Goal: Task Accomplishment & Management: Use online tool/utility

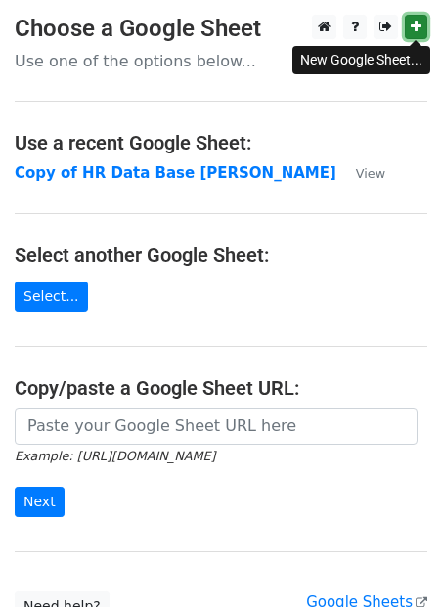
click at [411, 29] on icon at bounding box center [415, 27] width 11 height 14
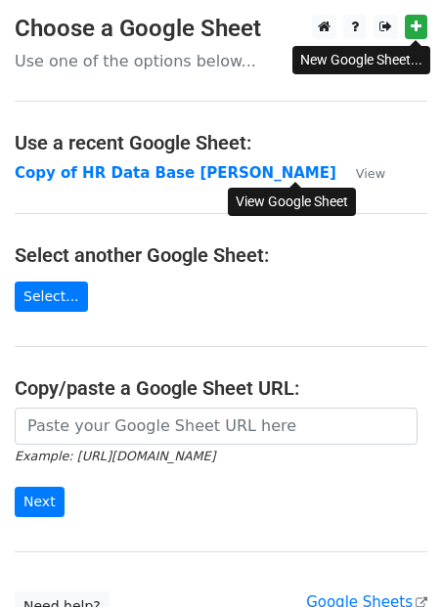
click at [356, 169] on small "View" at bounding box center [370, 173] width 29 height 15
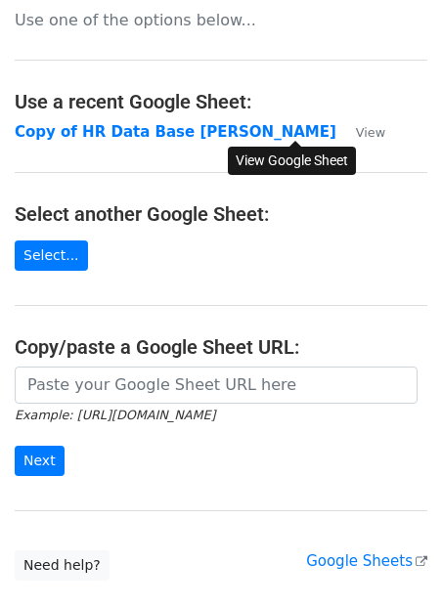
scroll to position [48, 0]
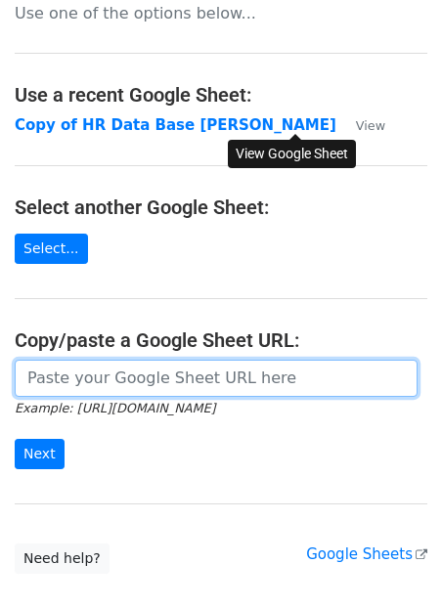
click at [143, 386] on input "url" at bounding box center [216, 378] width 403 height 37
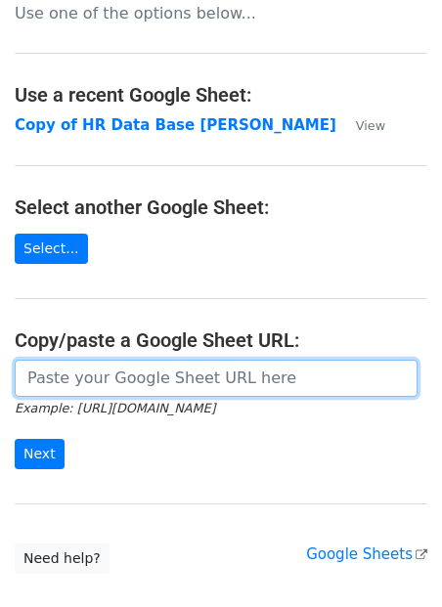
paste input "[URL][DOMAIN_NAME]"
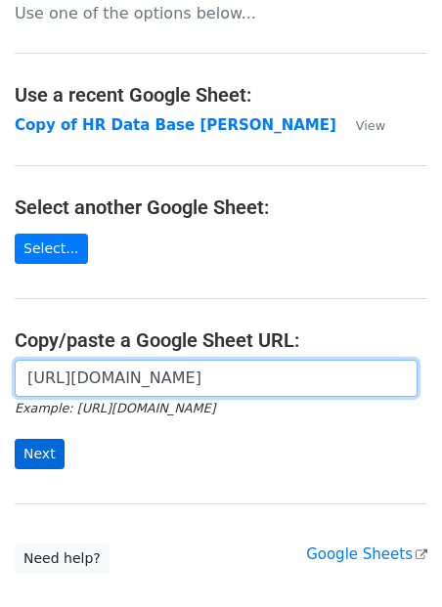
type input "[URL][DOMAIN_NAME]"
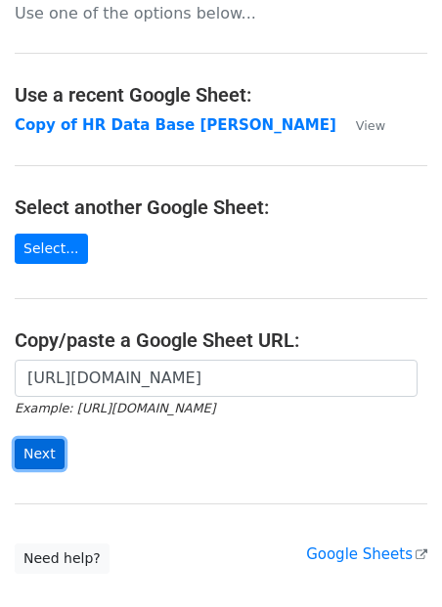
click at [53, 461] on input "Next" at bounding box center [40, 454] width 50 height 30
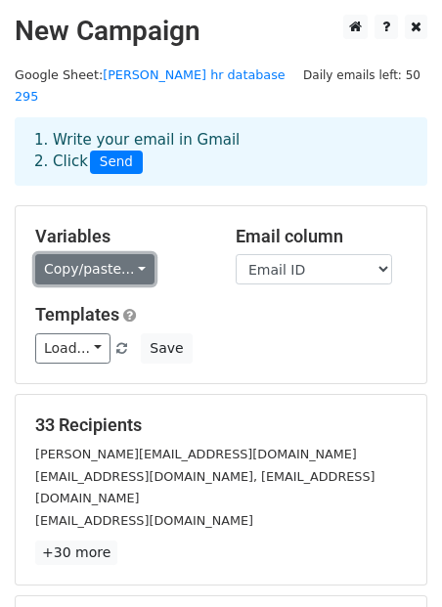
click at [138, 258] on link "Copy/paste..." at bounding box center [94, 269] width 119 height 30
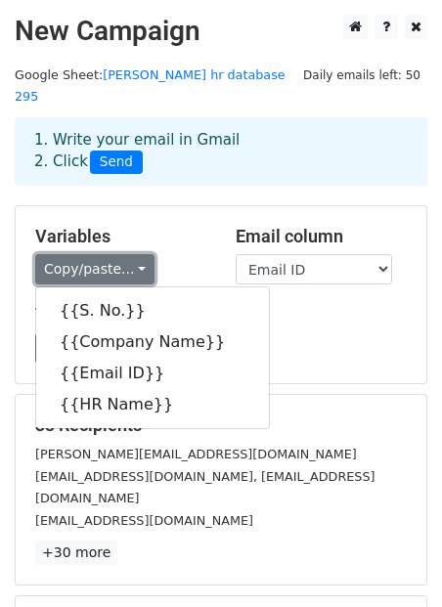
click at [112, 254] on link "Copy/paste..." at bounding box center [94, 269] width 119 height 30
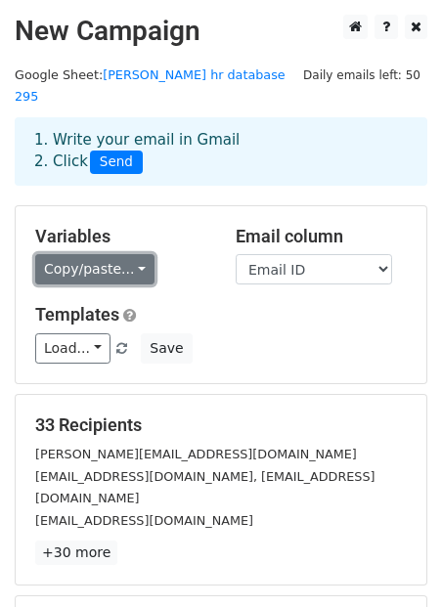
click at [114, 254] on link "Copy/paste..." at bounding box center [94, 269] width 119 height 30
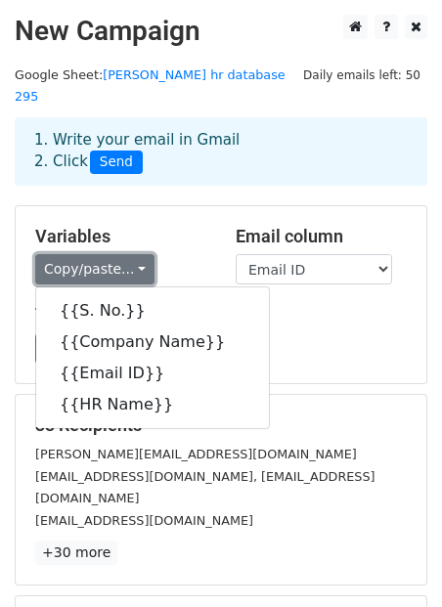
click at [114, 254] on link "Copy/paste..." at bounding box center [94, 269] width 119 height 30
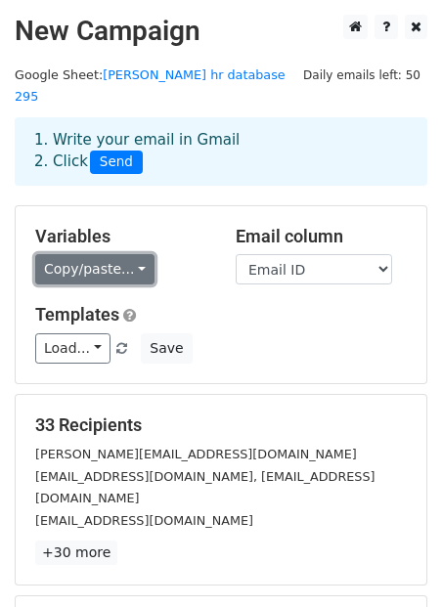
click at [113, 254] on link "Copy/paste..." at bounding box center [94, 269] width 119 height 30
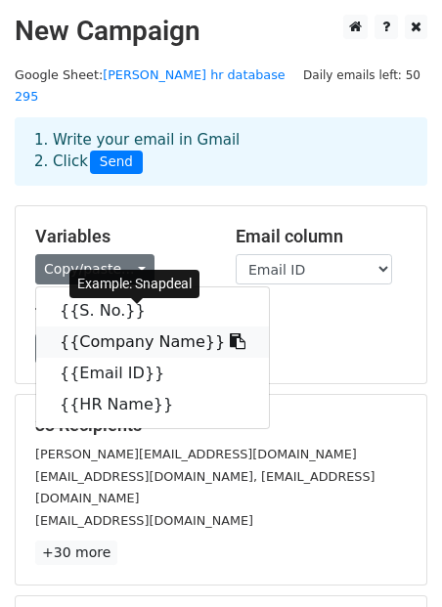
click at [103, 326] on link "{{Company Name}}" at bounding box center [152, 341] width 233 height 31
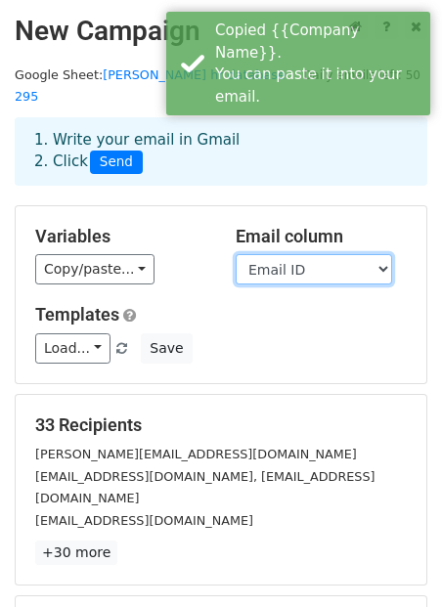
click at [291, 254] on select "S. No. Company Name Email ID HR Name" at bounding box center [314, 269] width 156 height 30
click at [236, 254] on select "S. No. Company Name Email ID HR Name" at bounding box center [314, 269] width 156 height 30
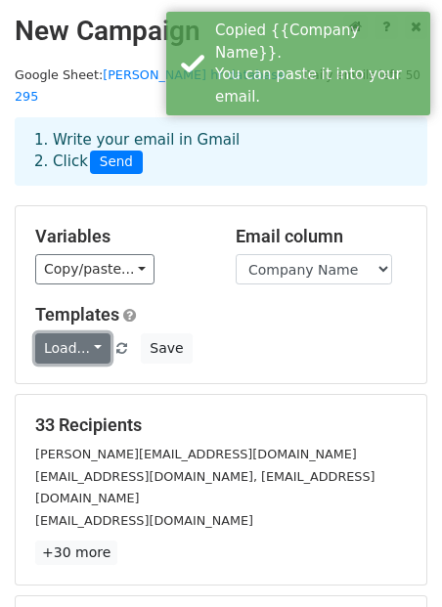
click at [82, 333] on link "Load..." at bounding box center [72, 348] width 75 height 30
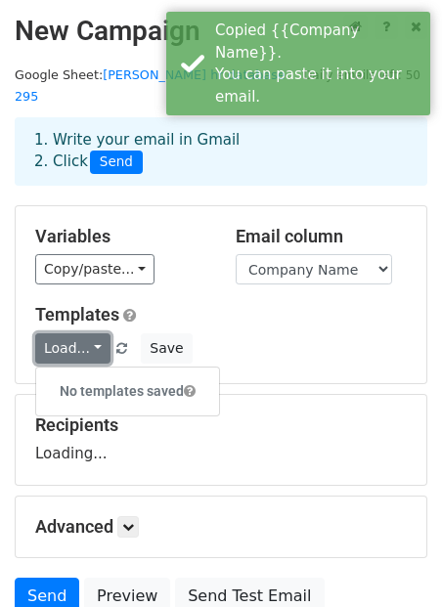
click at [82, 333] on link "Load..." at bounding box center [72, 348] width 75 height 30
click at [93, 333] on link "Load..." at bounding box center [72, 348] width 75 height 30
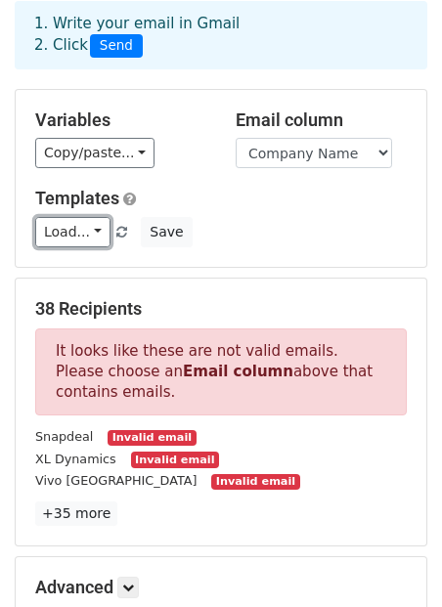
scroll to position [137, 0]
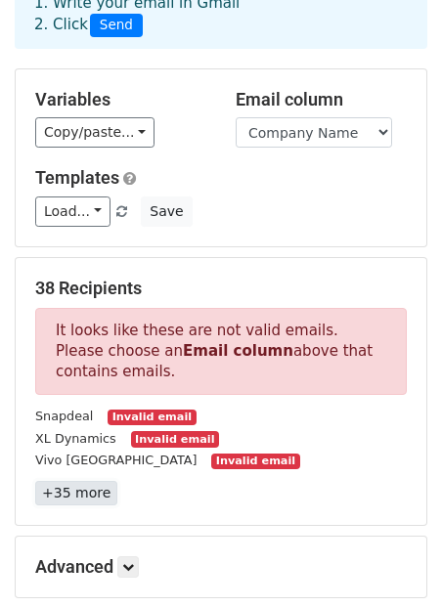
click at [77, 481] on link "+35 more" at bounding box center [76, 493] width 82 height 24
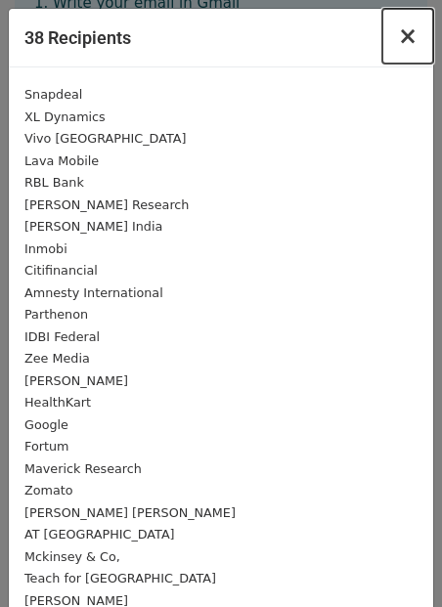
click at [408, 38] on span "×" at bounding box center [408, 35] width 20 height 27
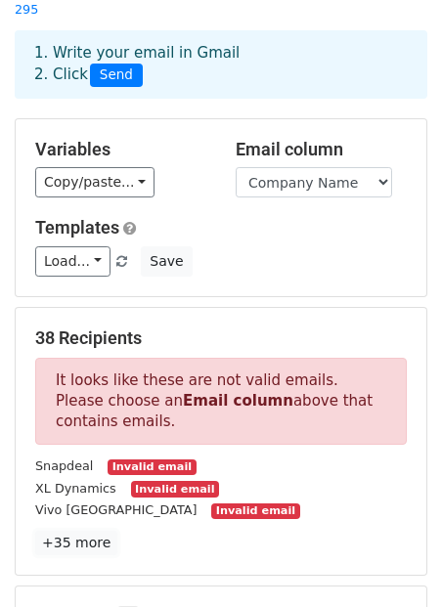
scroll to position [18, 0]
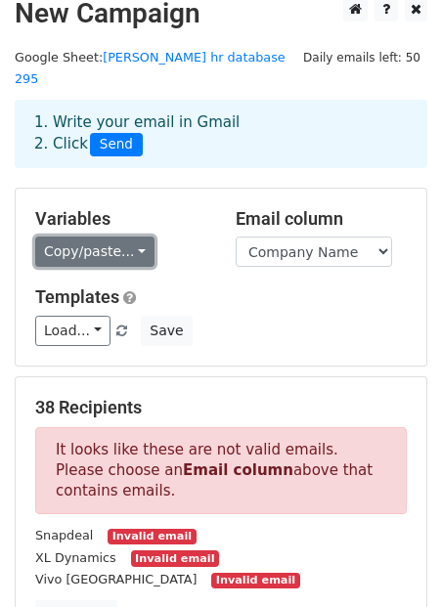
click at [132, 236] on link "Copy/paste..." at bounding box center [94, 251] width 119 height 30
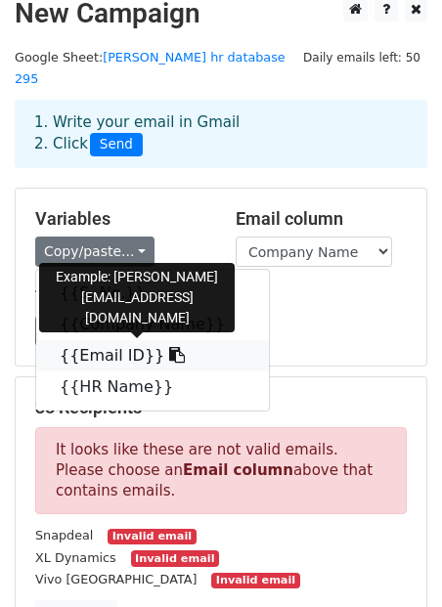
click at [120, 340] on link "{{Email ID}}" at bounding box center [152, 355] width 233 height 31
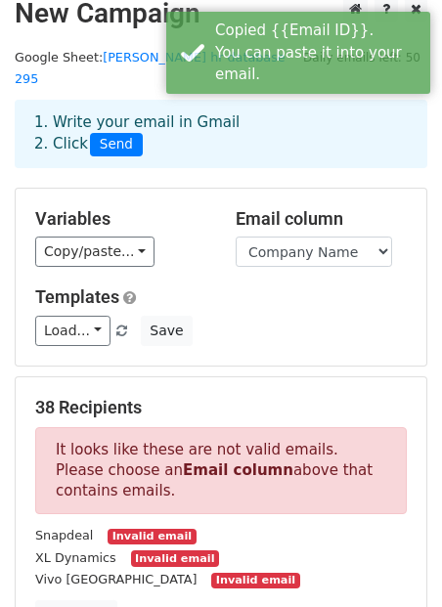
click at [318, 211] on div "Email column S. No. Company Name Email ID HR Name" at bounding box center [321, 238] width 200 height 60
click at [318, 236] on select "S. No. Company Name Email ID HR Name" at bounding box center [314, 251] width 156 height 30
select select "Email ID"
click at [236, 236] on select "S. No. Company Name Email ID HR Name" at bounding box center [314, 251] width 156 height 30
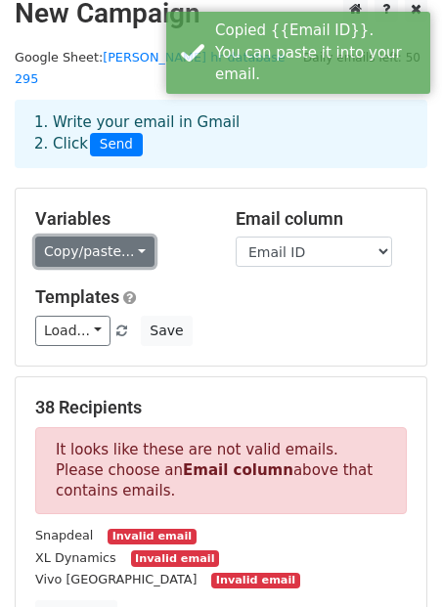
click at [124, 237] on link "Copy/paste..." at bounding box center [94, 251] width 119 height 30
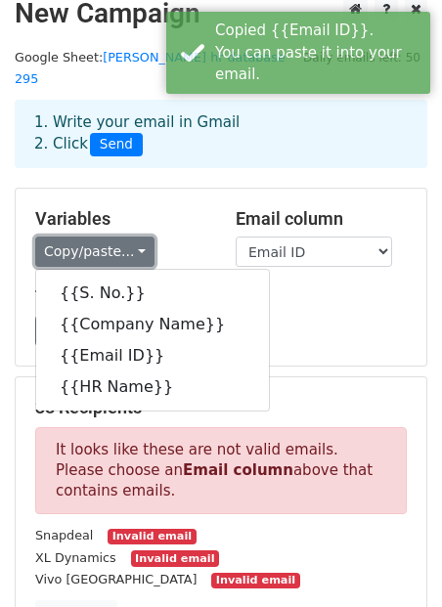
click at [124, 236] on link "Copy/paste..." at bounding box center [94, 251] width 119 height 30
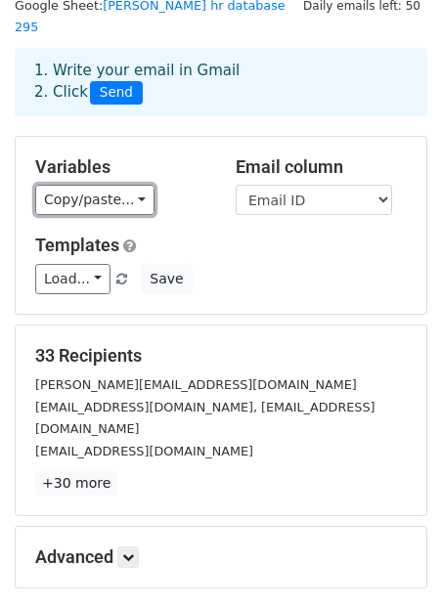
scroll to position [91, 0]
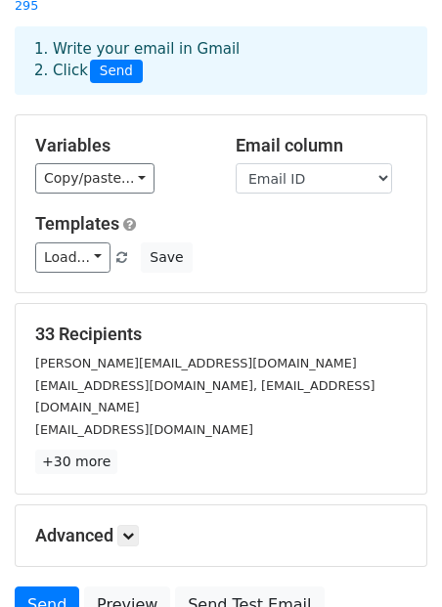
click at [144, 525] on h5 "Advanced" at bounding box center [220, 535] width 371 height 21
click at [133, 530] on icon at bounding box center [128, 536] width 12 height 12
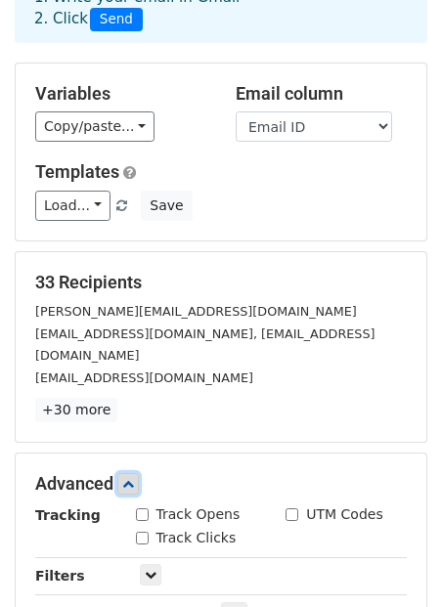
scroll to position [119, 0]
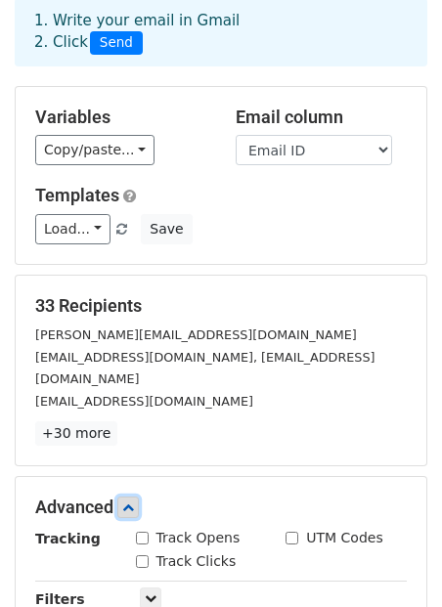
click at [133, 501] on icon at bounding box center [128, 507] width 12 height 12
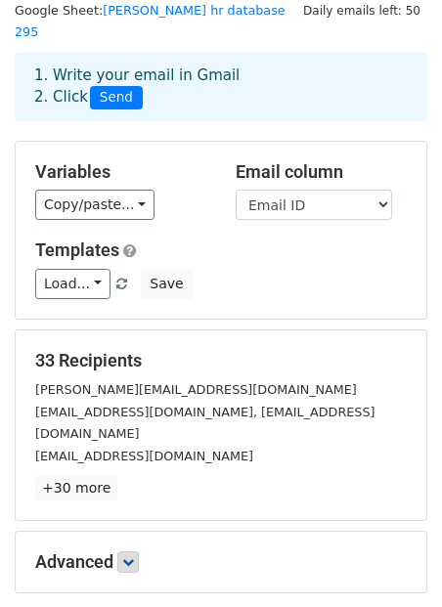
scroll to position [0, 0]
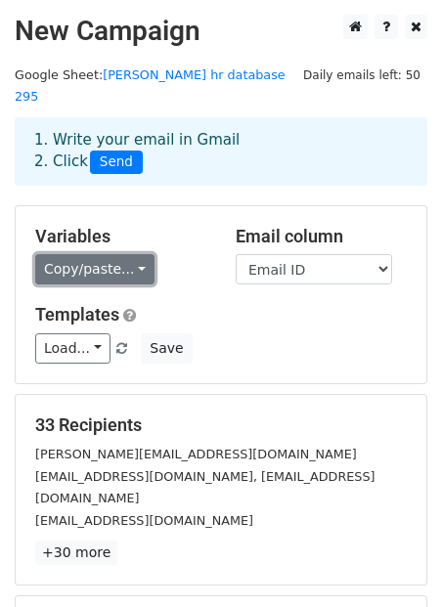
click at [138, 254] on link "Copy/paste..." at bounding box center [94, 269] width 119 height 30
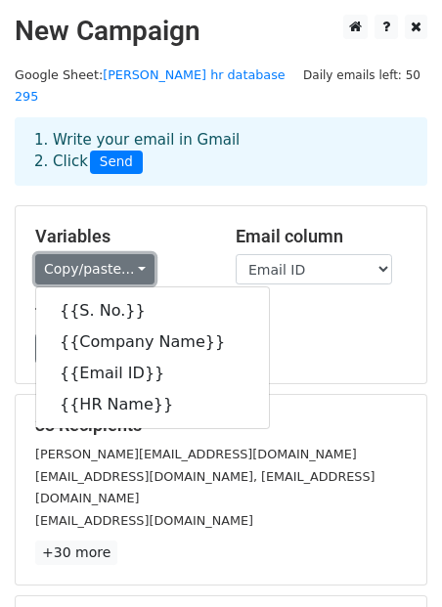
click at [138, 254] on link "Copy/paste..." at bounding box center [94, 269] width 119 height 30
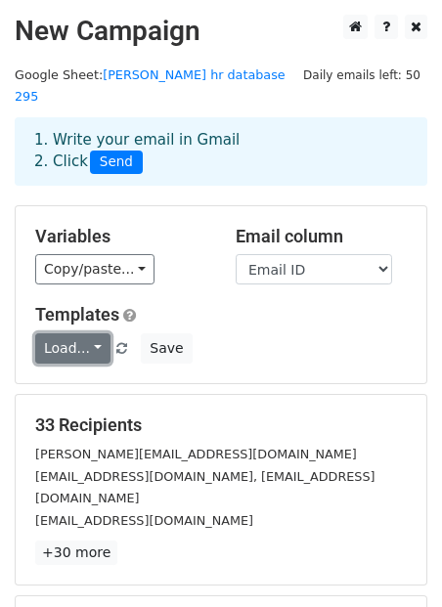
click at [93, 333] on link "Load..." at bounding box center [72, 348] width 75 height 30
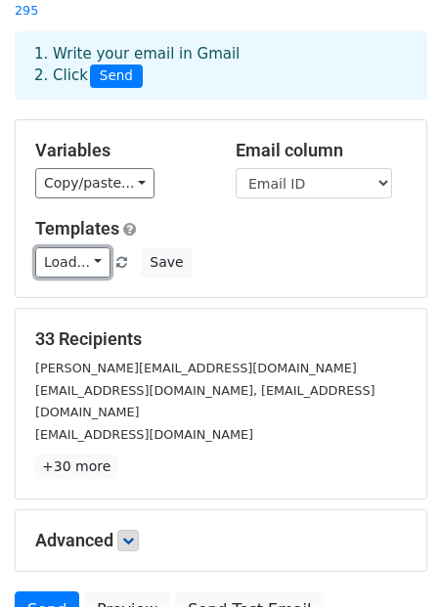
scroll to position [230, 0]
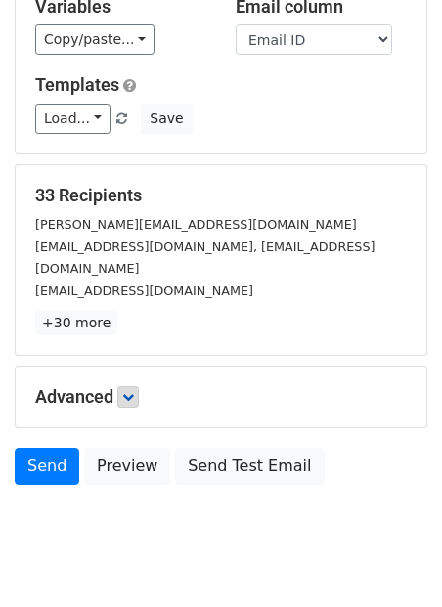
click at [137, 371] on div "Advanced Tracking Track Opens UTM Codes Track Clicks Filters Only include sprea…" at bounding box center [221, 396] width 410 height 61
click at [137, 366] on div "Advanced Tracking Track Opens UTM Codes Track Clicks Filters Only include sprea…" at bounding box center [221, 396] width 410 height 61
click at [134, 391] on icon at bounding box center [128, 397] width 12 height 12
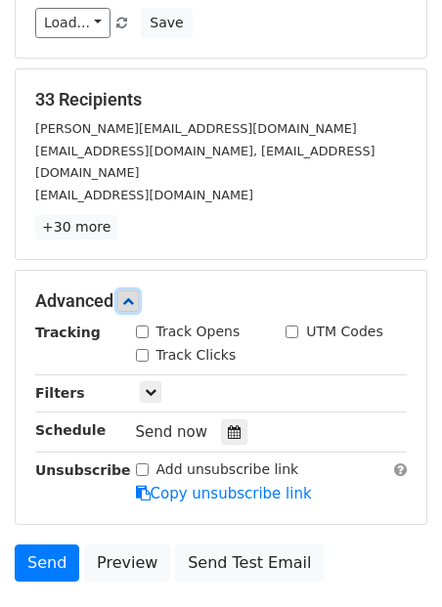
scroll to position [342, 0]
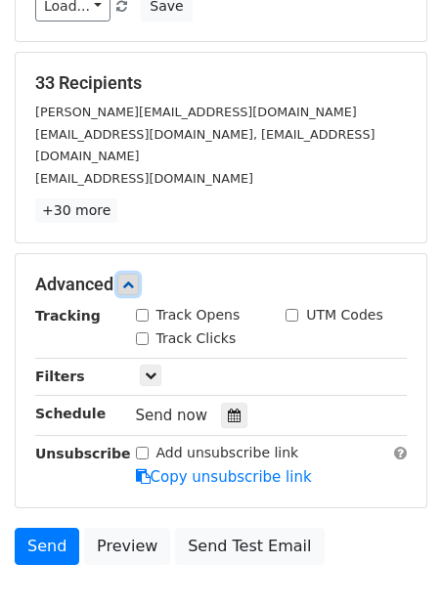
click at [134, 279] on icon at bounding box center [128, 285] width 12 height 12
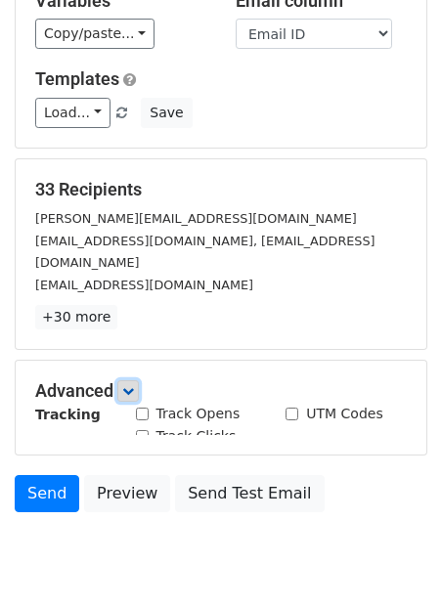
scroll to position [230, 0]
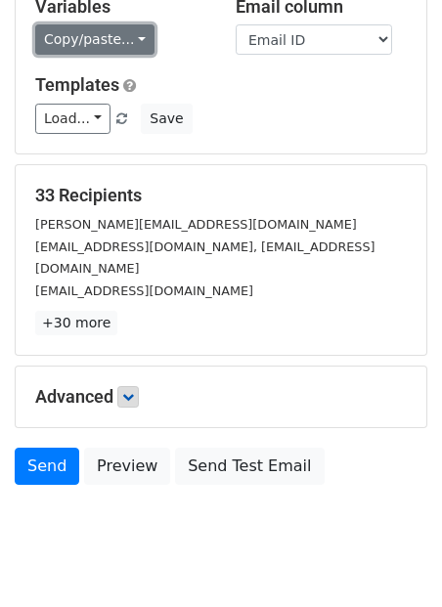
click at [120, 24] on link "Copy/paste..." at bounding box center [94, 39] width 119 height 30
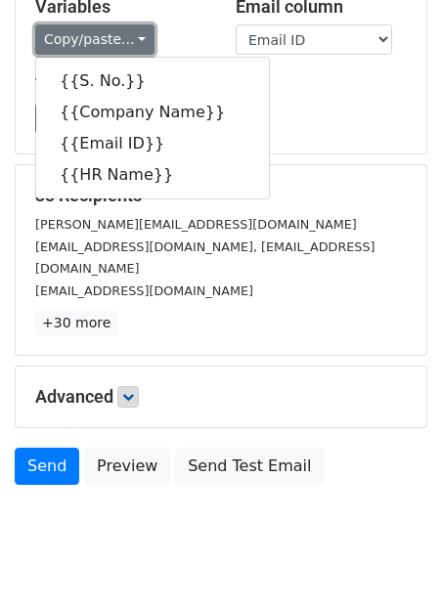
click at [120, 24] on link "Copy/paste..." at bounding box center [94, 39] width 119 height 30
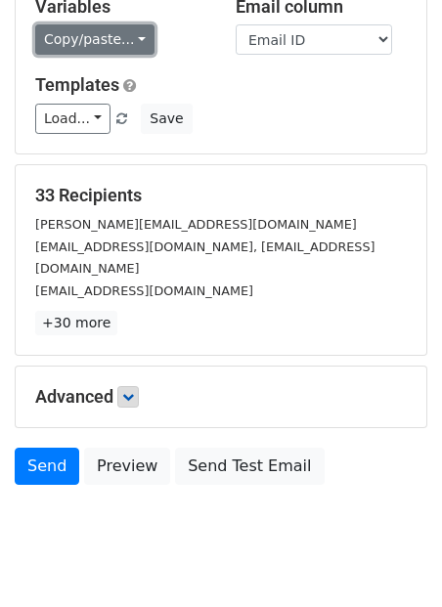
click at [114, 24] on link "Copy/paste..." at bounding box center [94, 39] width 119 height 30
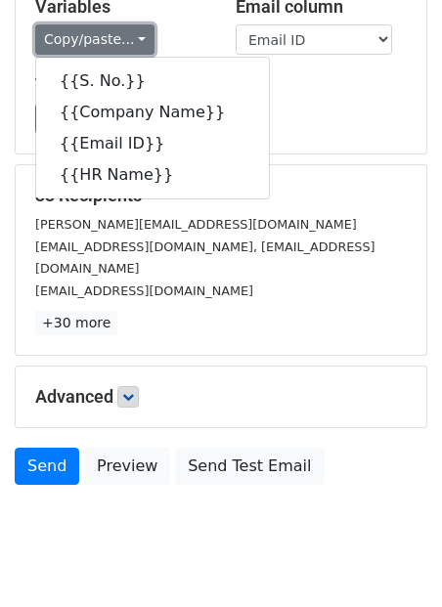
click at [114, 24] on link "Copy/paste..." at bounding box center [94, 39] width 119 height 30
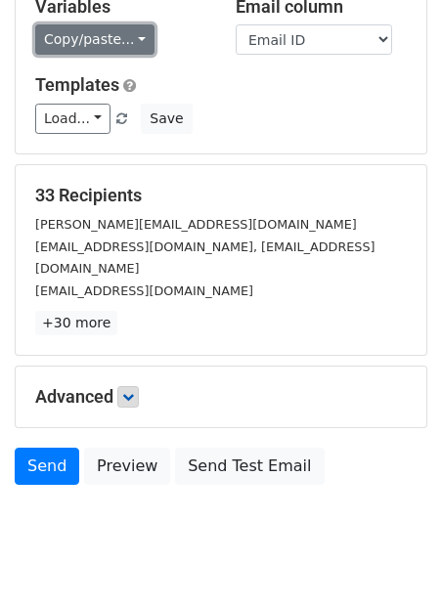
click at [113, 24] on link "Copy/paste..." at bounding box center [94, 39] width 119 height 30
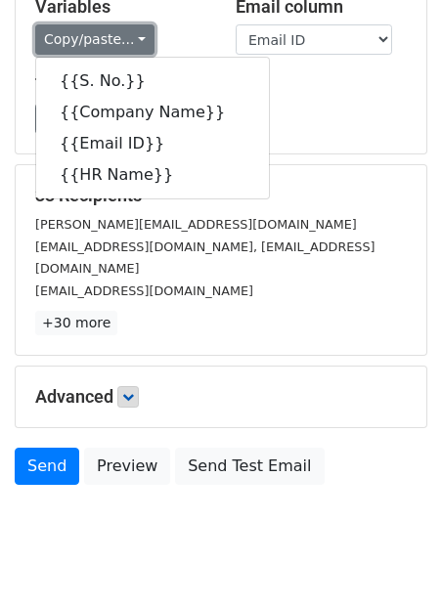
click at [87, 25] on link "Copy/paste..." at bounding box center [94, 39] width 119 height 30
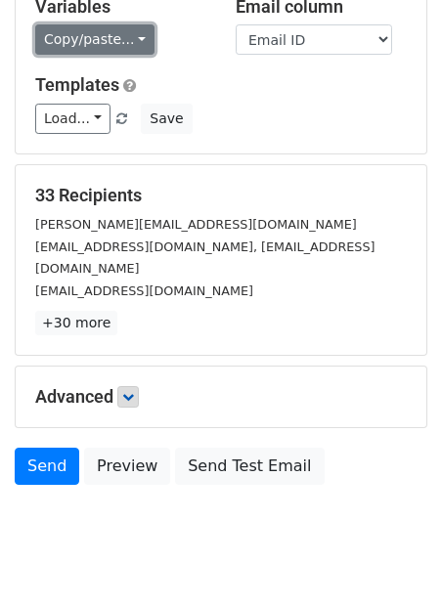
click at [109, 24] on link "Copy/paste..." at bounding box center [94, 39] width 119 height 30
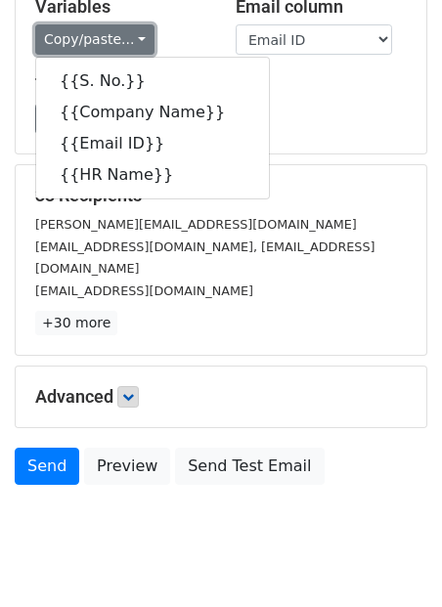
click at [109, 24] on link "Copy/paste..." at bounding box center [94, 39] width 119 height 30
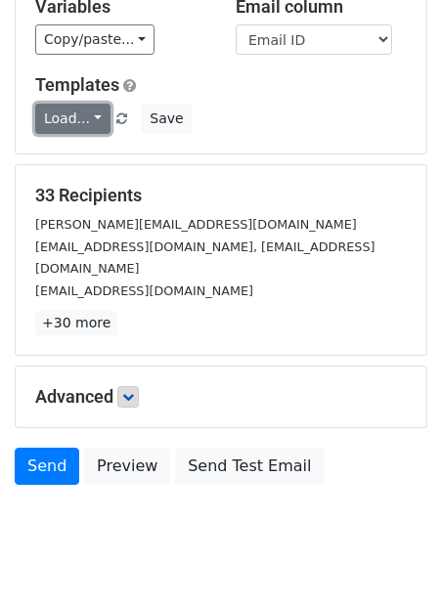
click at [88, 104] on link "Load..." at bounding box center [72, 119] width 75 height 30
click at [96, 34] on div "Variables Copy/paste... {{S. No.}} {{Company Name}} {{Email ID}} {{HR Name}} Em…" at bounding box center [221, 65] width 410 height 177
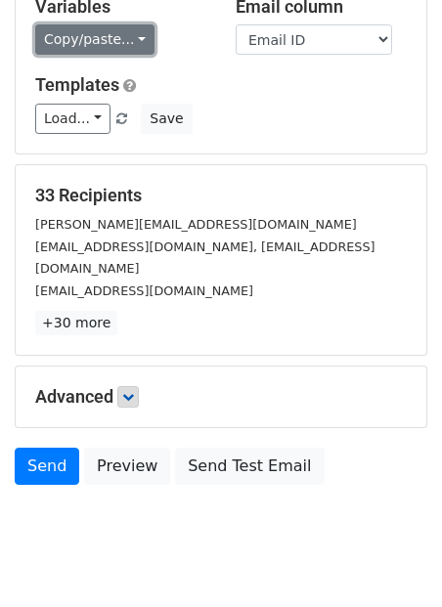
click at [96, 25] on link "Copy/paste..." at bounding box center [94, 39] width 119 height 30
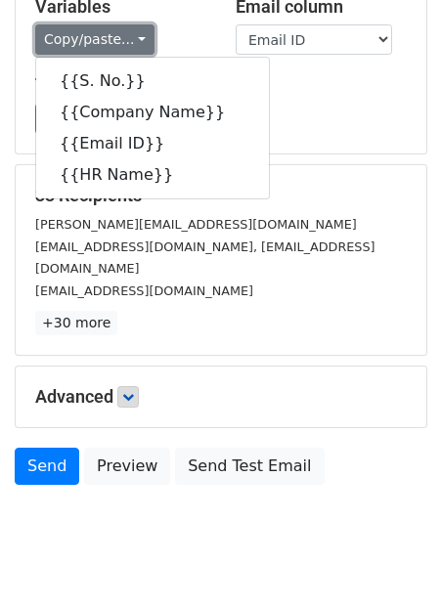
click at [96, 24] on link "Copy/paste..." at bounding box center [94, 39] width 119 height 30
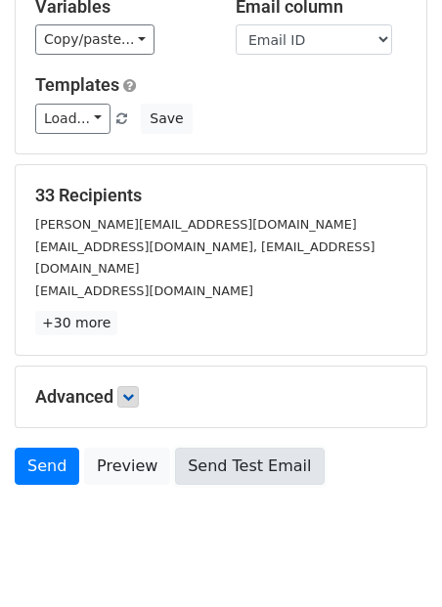
click at [215, 448] on link "Send Test Email" at bounding box center [249, 466] width 149 height 37
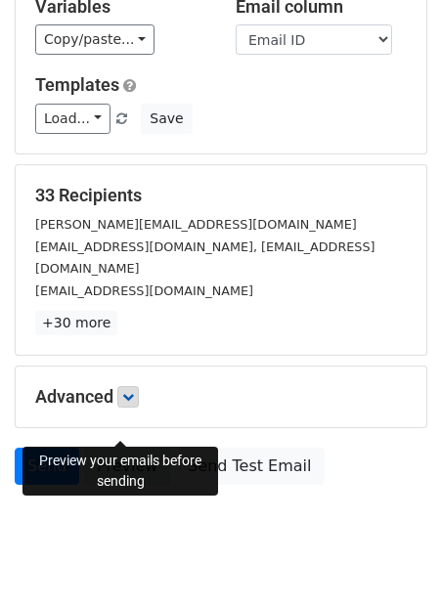
click at [118, 448] on link "Preview" at bounding box center [127, 466] width 86 height 37
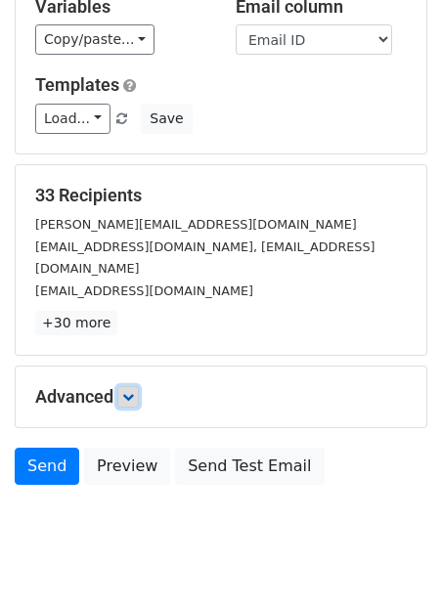
click at [130, 391] on icon at bounding box center [128, 397] width 12 height 12
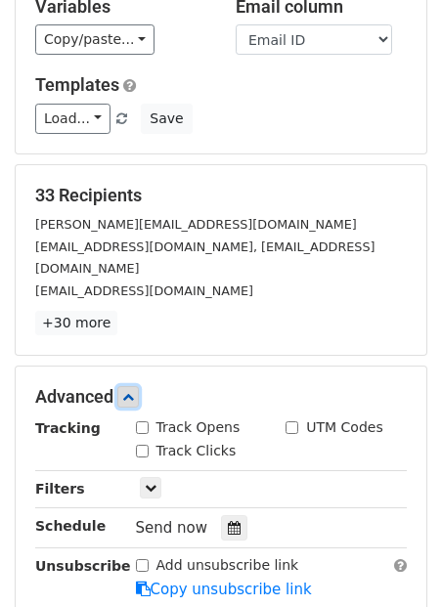
click at [130, 391] on icon at bounding box center [128, 397] width 12 height 12
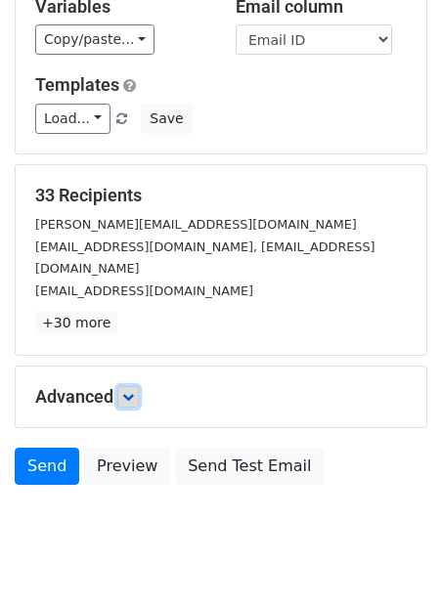
click at [130, 391] on icon at bounding box center [128, 397] width 12 height 12
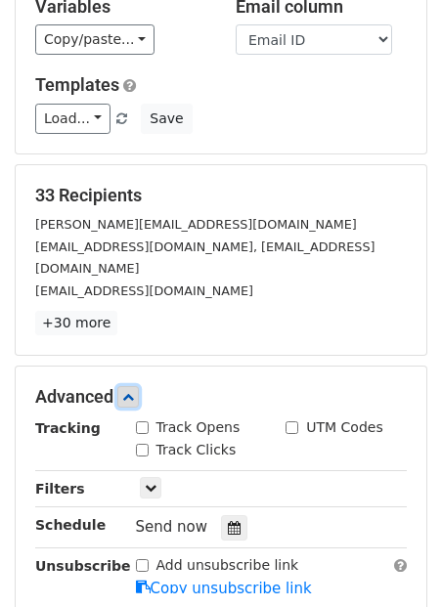
click at [130, 391] on icon at bounding box center [128, 397] width 12 height 12
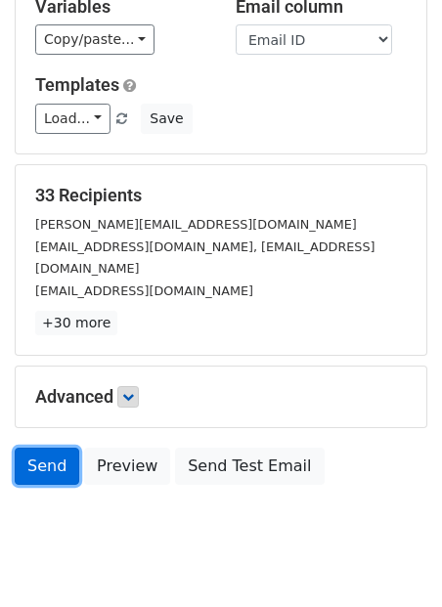
click at [62, 448] on link "Send" at bounding box center [47, 466] width 64 height 37
